Goal: Task Accomplishment & Management: Manage account settings

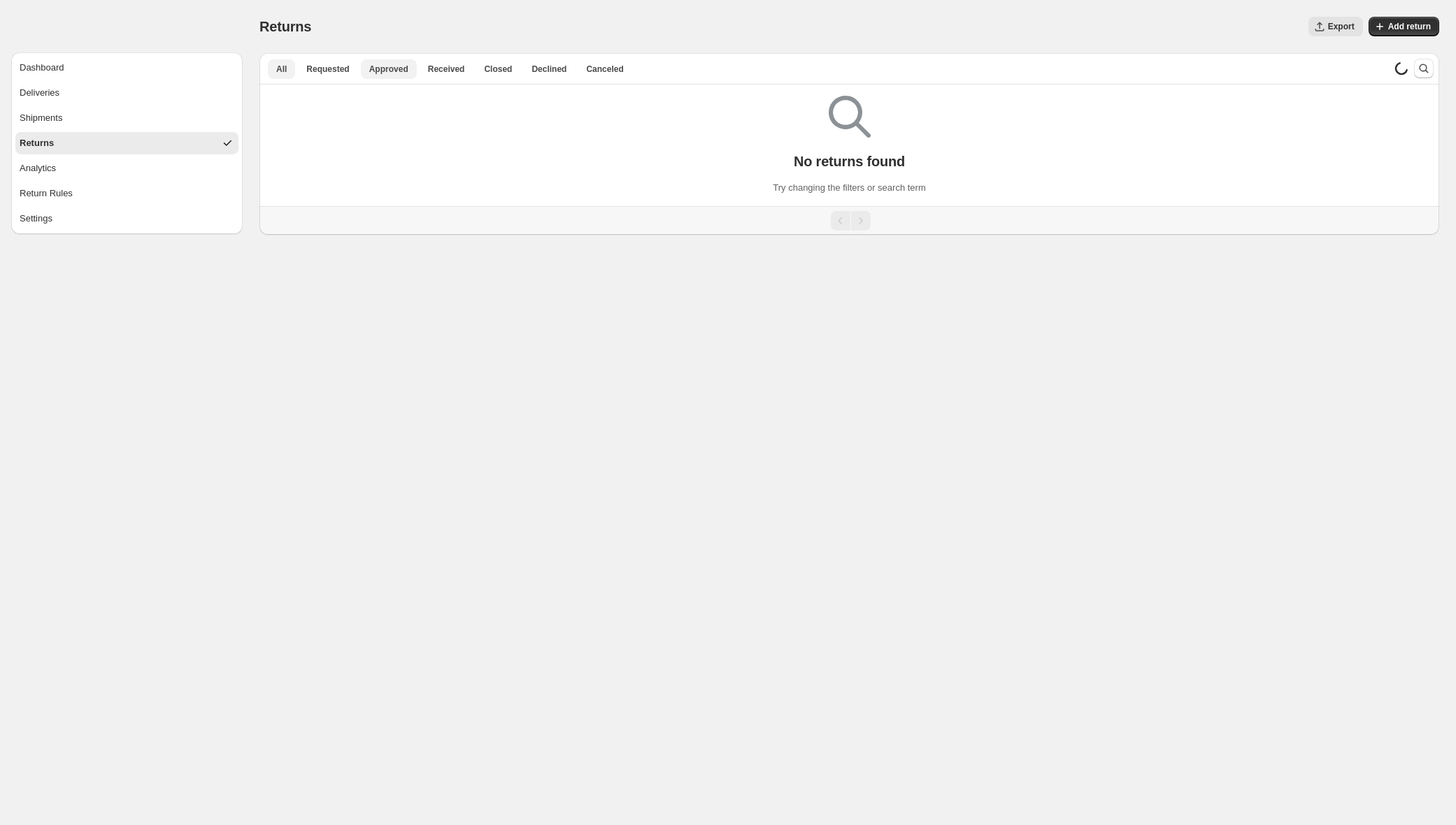
click at [380, 67] on span "Approved" at bounding box center [389, 69] width 39 height 11
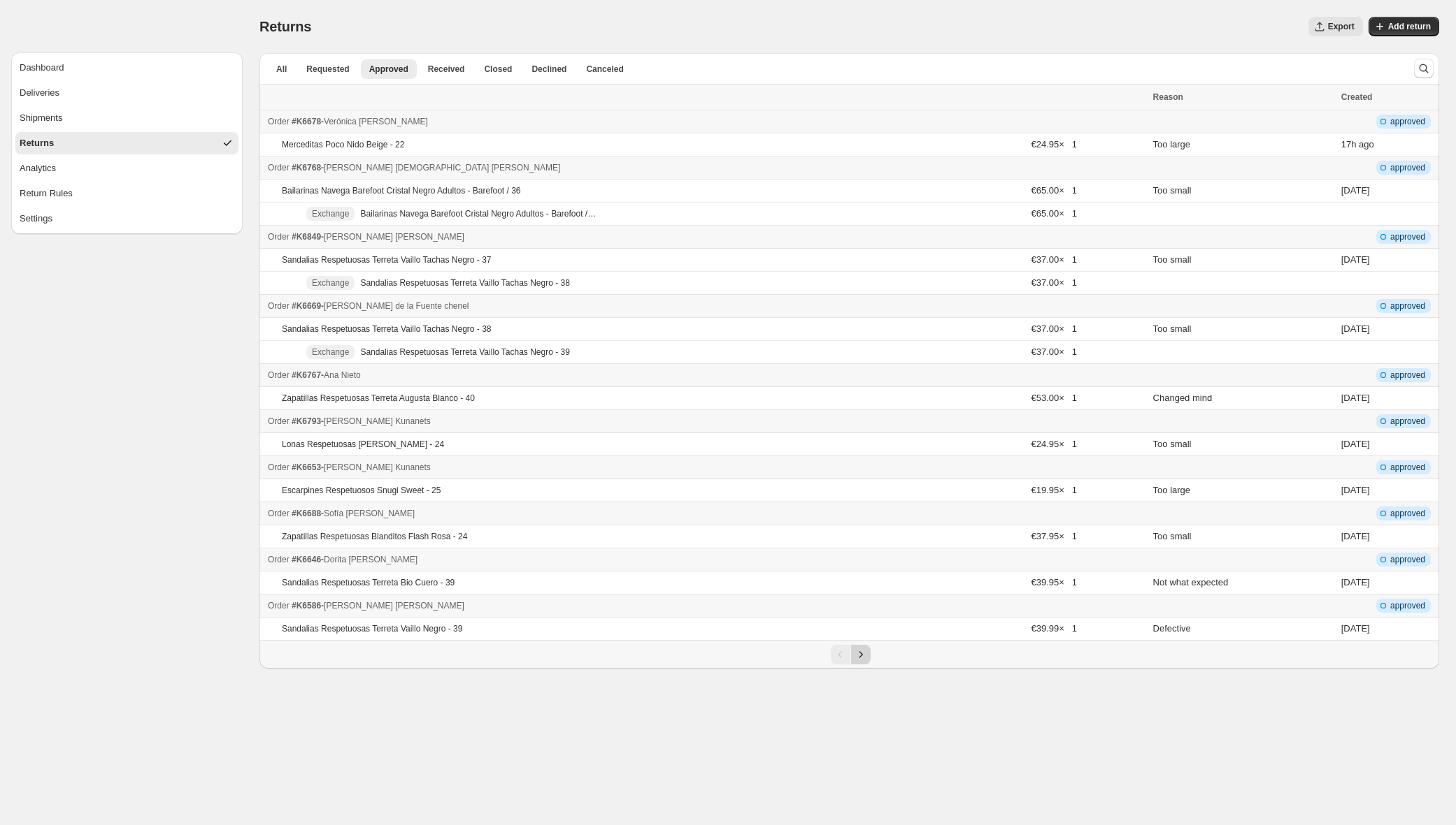
click at [858, 655] on icon "Next" at bounding box center [861, 655] width 14 height 14
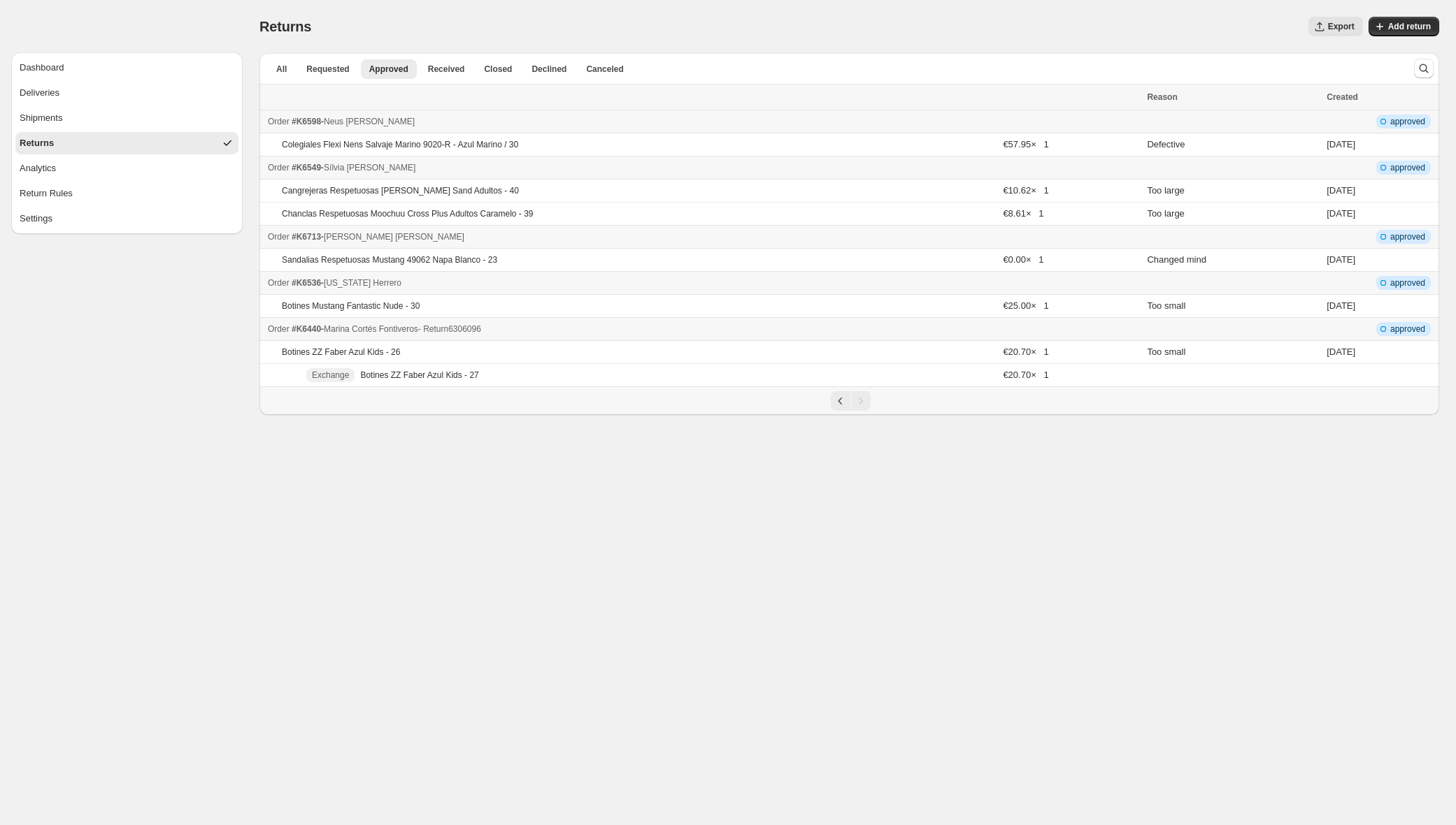
click at [634, 329] on div "Order #K6440 - [PERSON_NAME] - Return 6306096" at bounding box center [702, 329] width 870 height 14
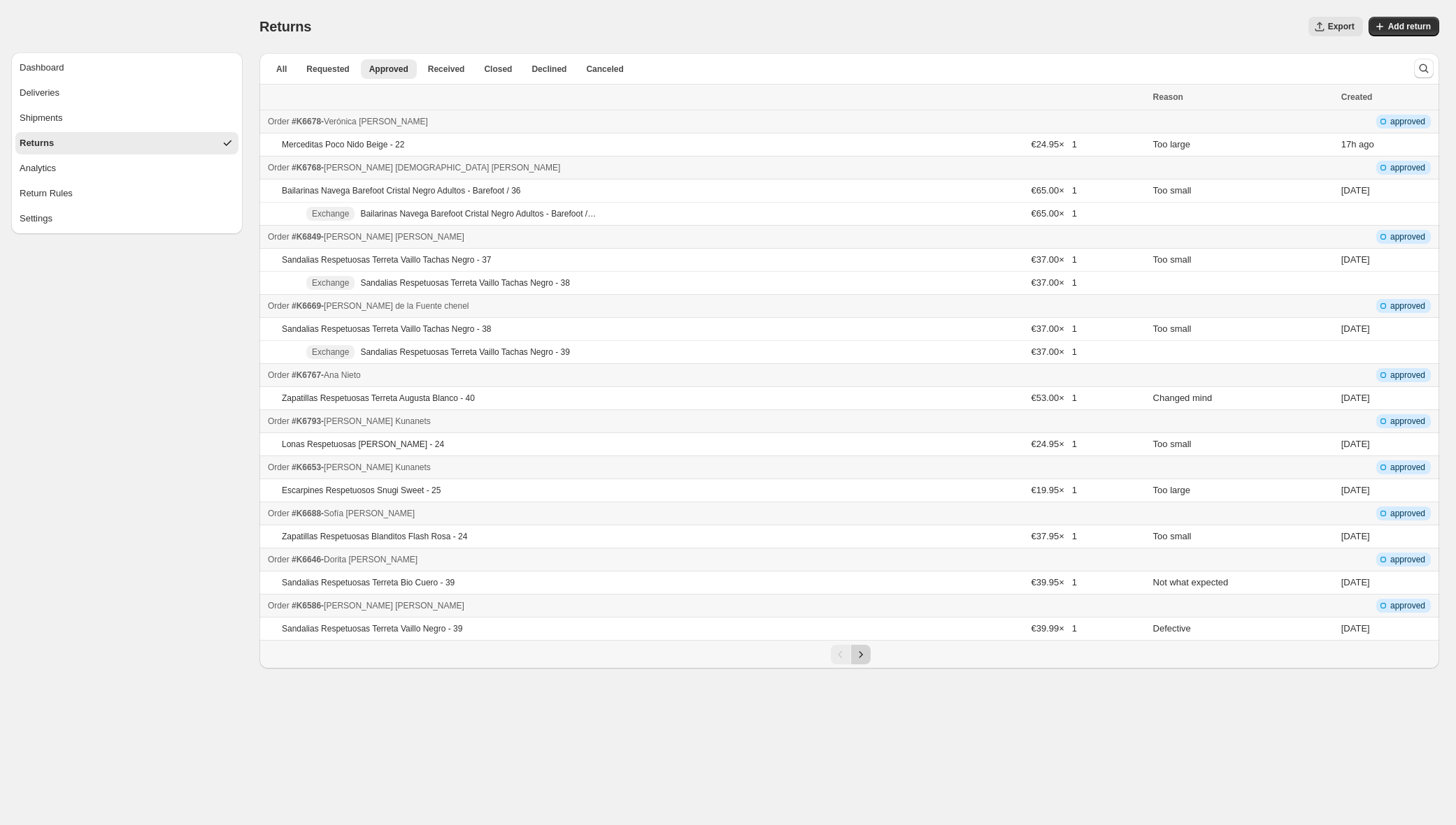
click at [860, 659] on icon "Next" at bounding box center [861, 655] width 14 height 14
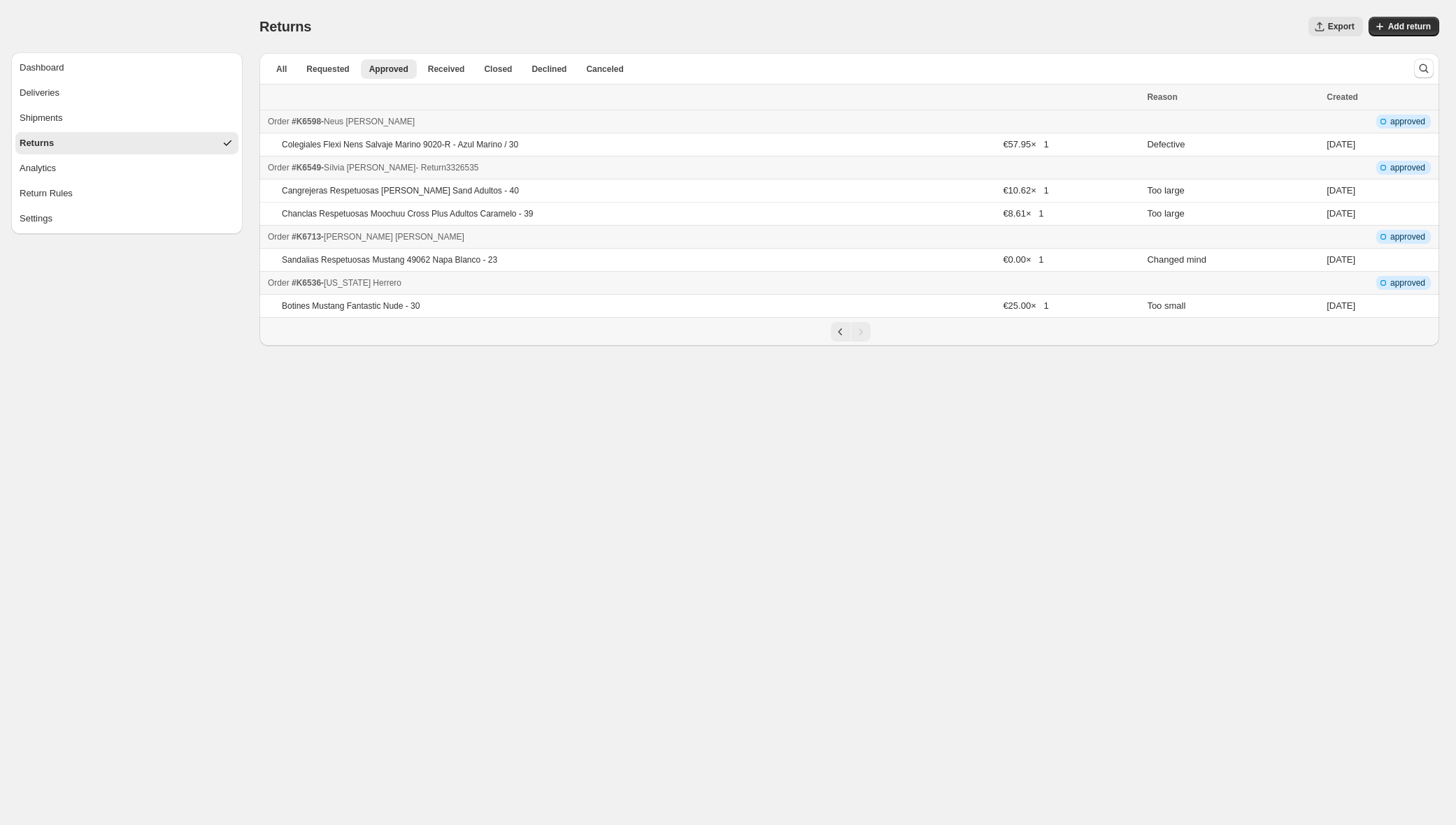
click at [727, 164] on div "Order #K6549 - [PERSON_NAME] - Return 3326535" at bounding box center [702, 167] width 870 height 14
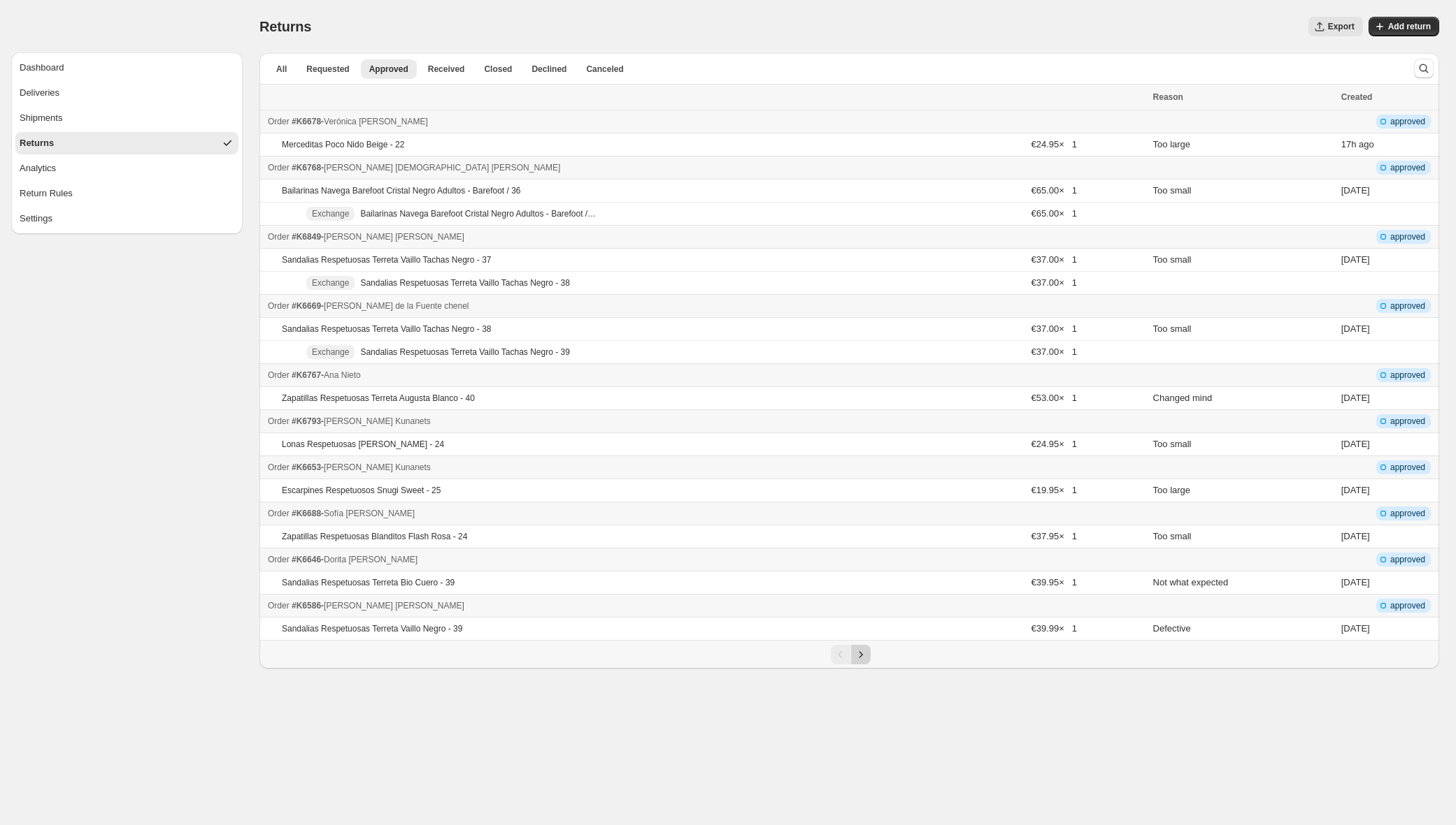
click at [863, 655] on icon "Next" at bounding box center [861, 655] width 14 height 14
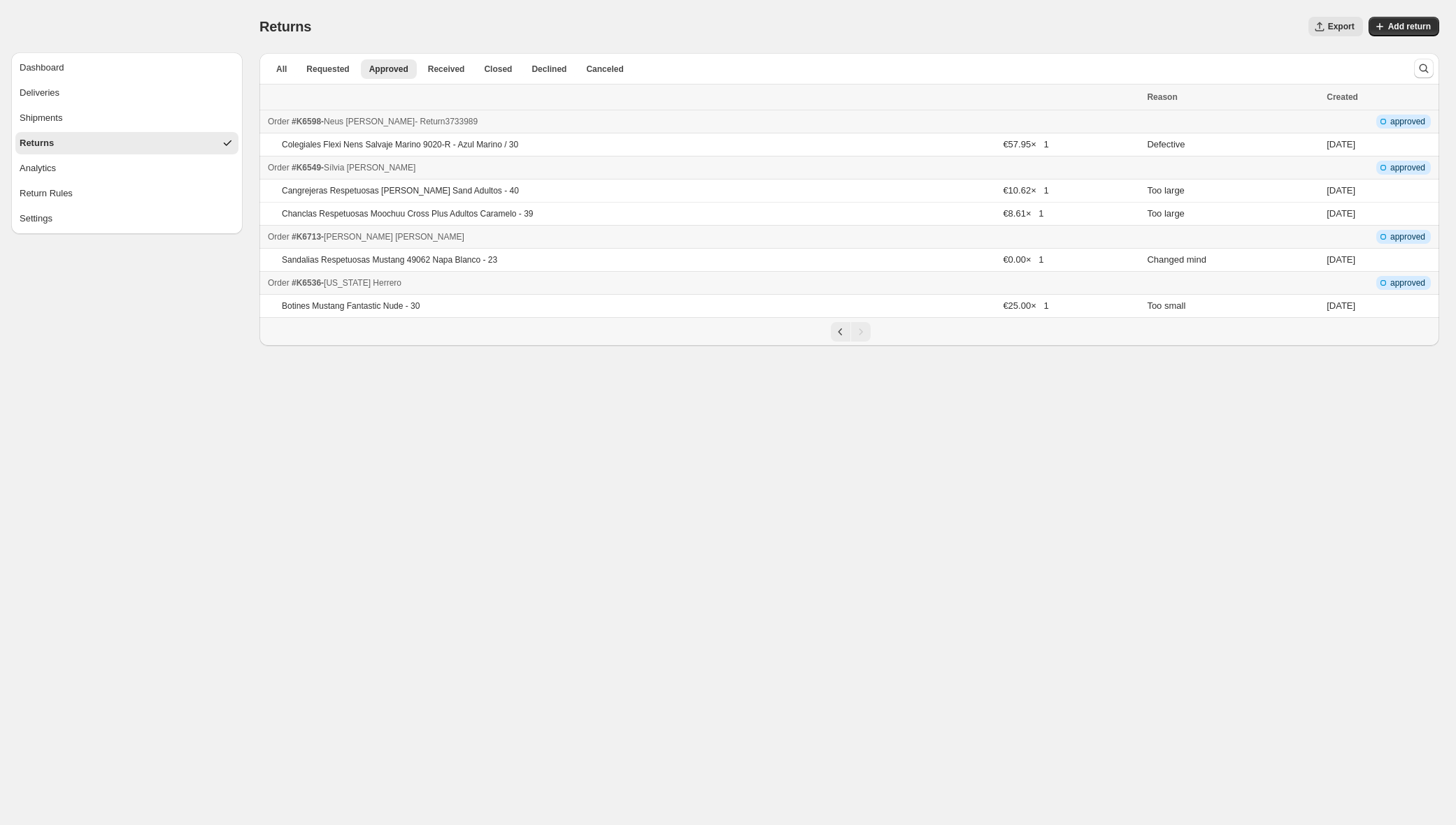
click at [595, 123] on div "Order #K6598 - [PERSON_NAME] - Return 3733989" at bounding box center [702, 121] width 870 height 14
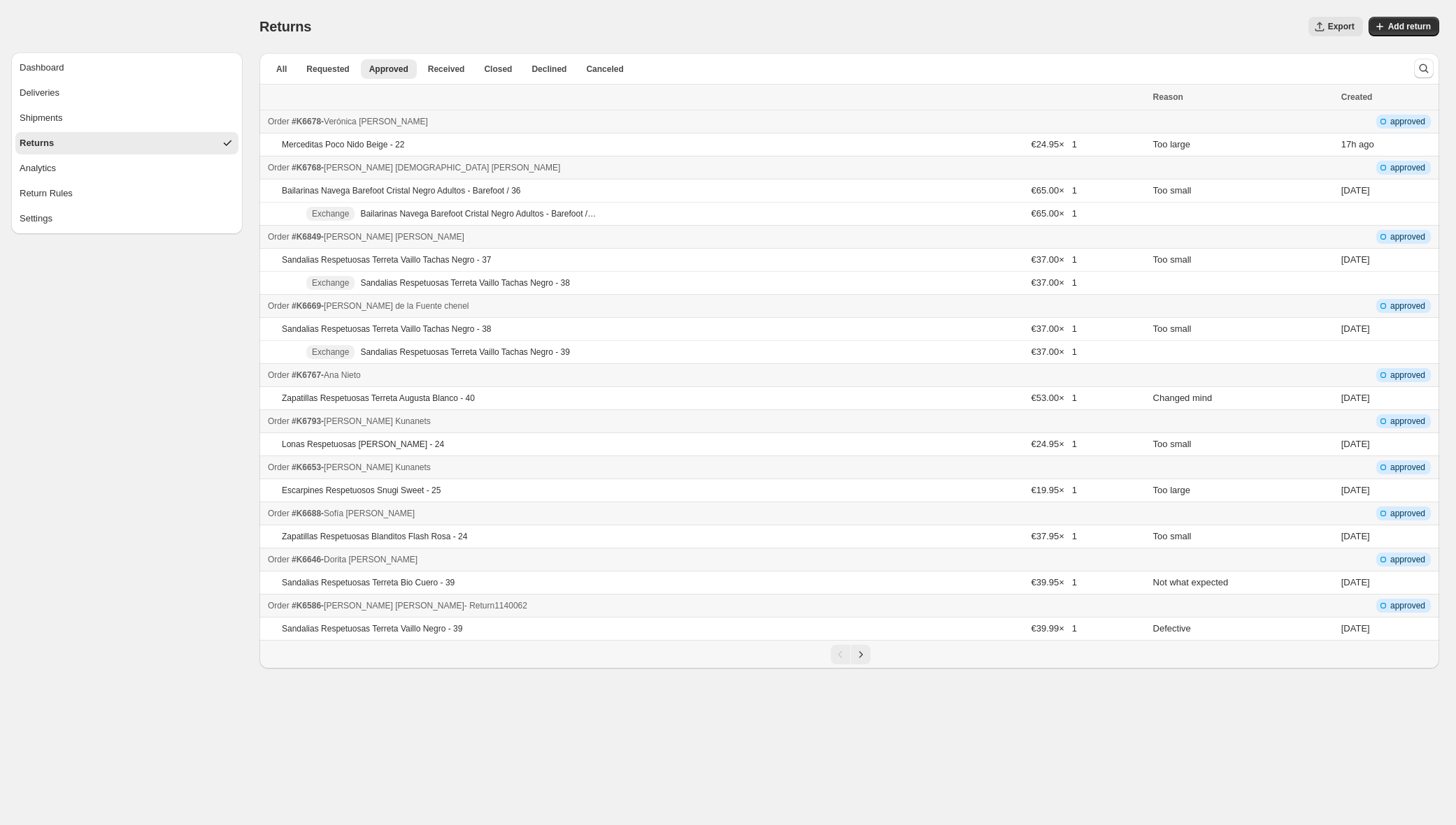
click at [894, 607] on div "Order #K6586 - [PERSON_NAME] - Return 1140062" at bounding box center [705, 606] width 876 height 14
